Goal: Task Accomplishment & Management: Manage account settings

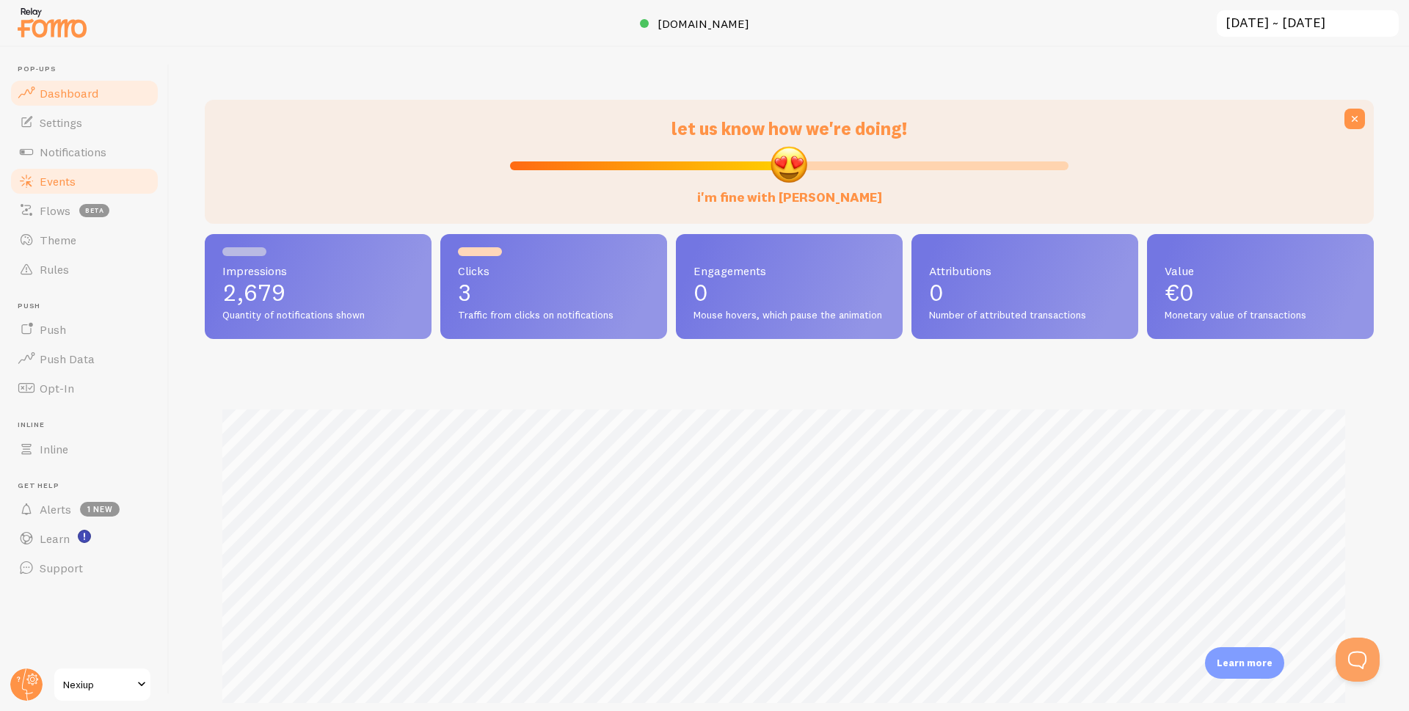
click at [61, 175] on span "Events" at bounding box center [58, 181] width 36 height 15
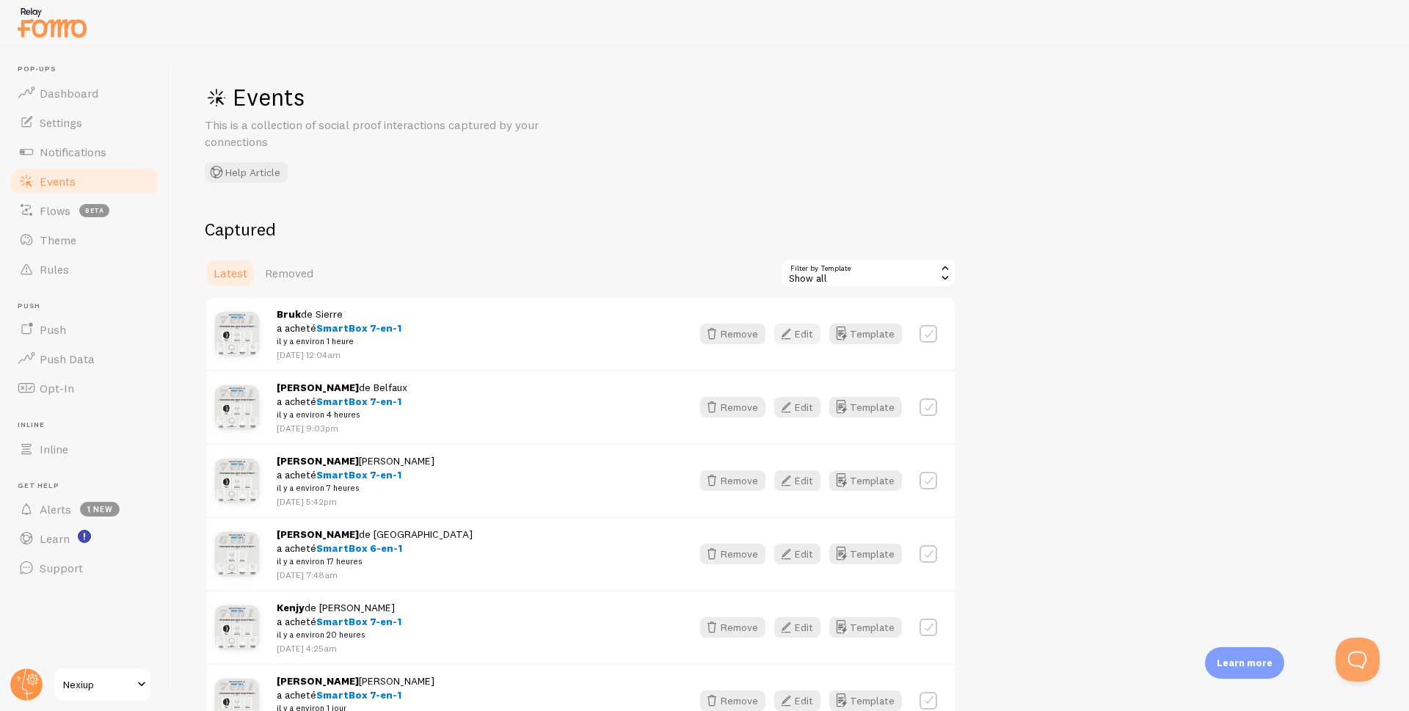
click at [794, 336] on icon "button" at bounding box center [786, 334] width 18 height 18
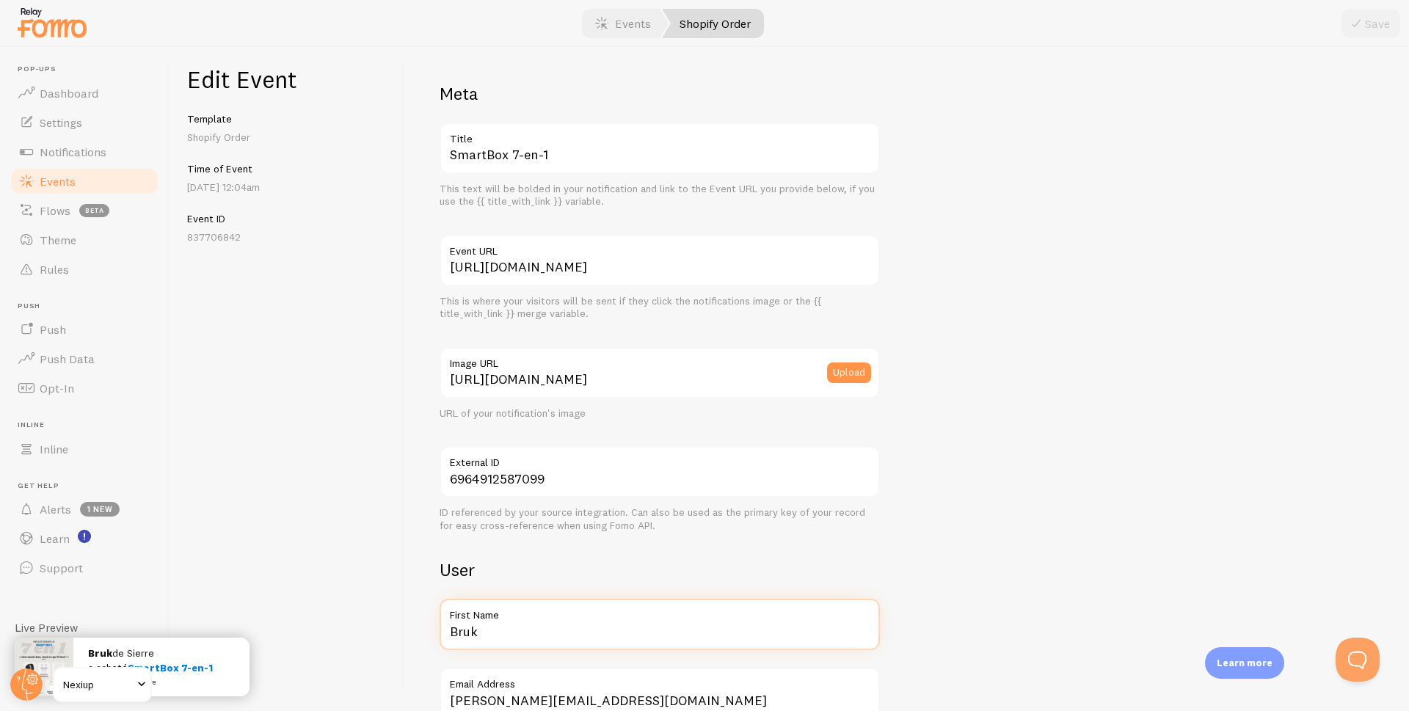
drag, startPoint x: 497, startPoint y: 632, endPoint x: 429, endPoint y: 635, distance: 68.3
click at [429, 635] on div "Meta SmartBox 7-en-1 Title This text will be bolded in your notification and li…" at bounding box center [906, 379] width 1004 height 664
type input "Sofiane"
click at [1359, 23] on icon "submit" at bounding box center [1356, 24] width 18 height 18
click at [59, 185] on span "Events" at bounding box center [58, 181] width 36 height 15
